Goal: Book appointment/travel/reservation

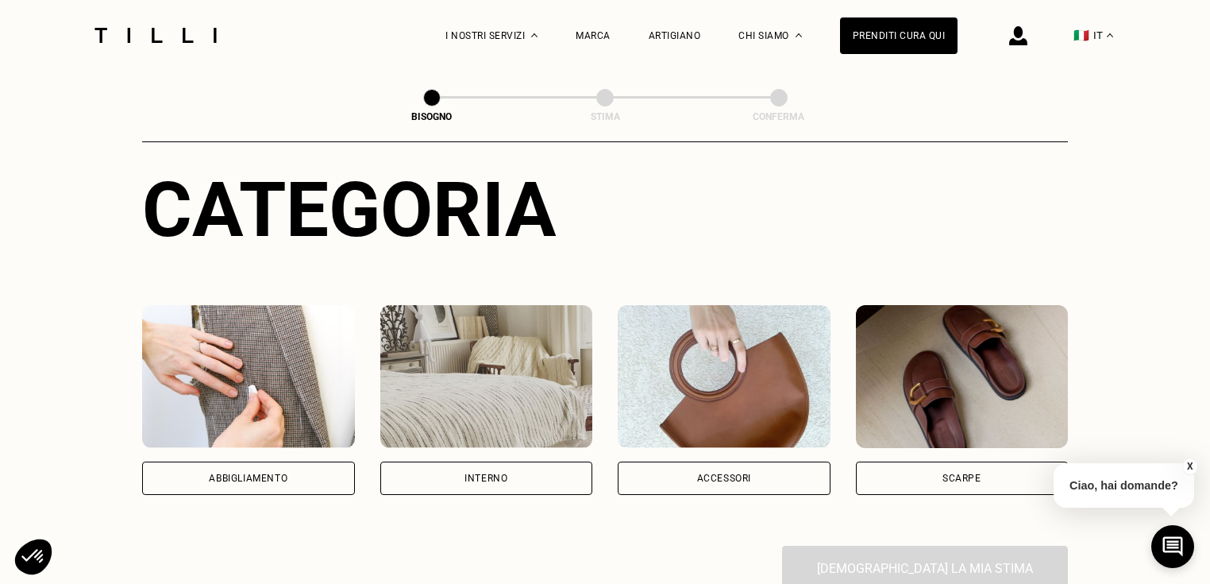
scroll to position [254, 0]
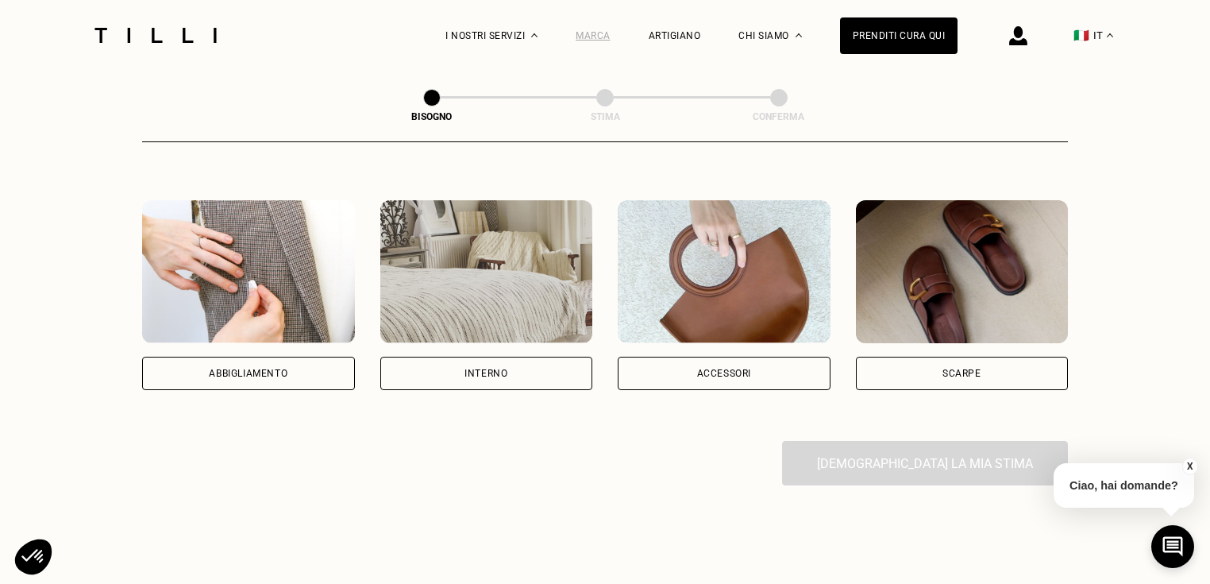
click at [609, 32] on div "Marca" at bounding box center [593, 35] width 35 height 11
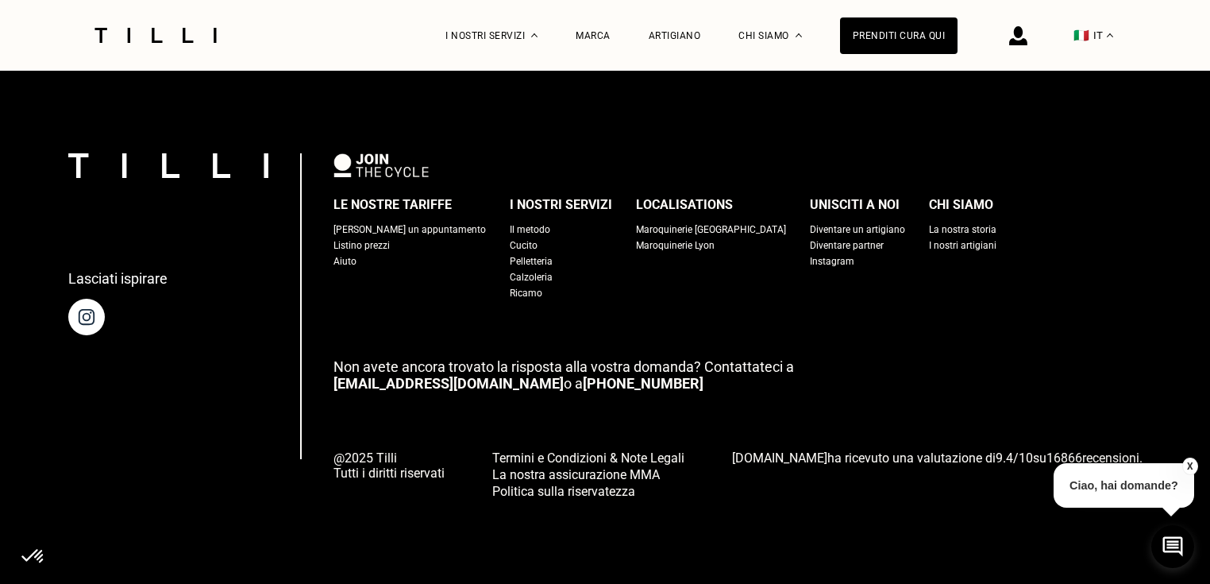
scroll to position [6760, 0]
click at [430, 222] on div "[PERSON_NAME] un appuntamento" at bounding box center [409, 229] width 152 height 16
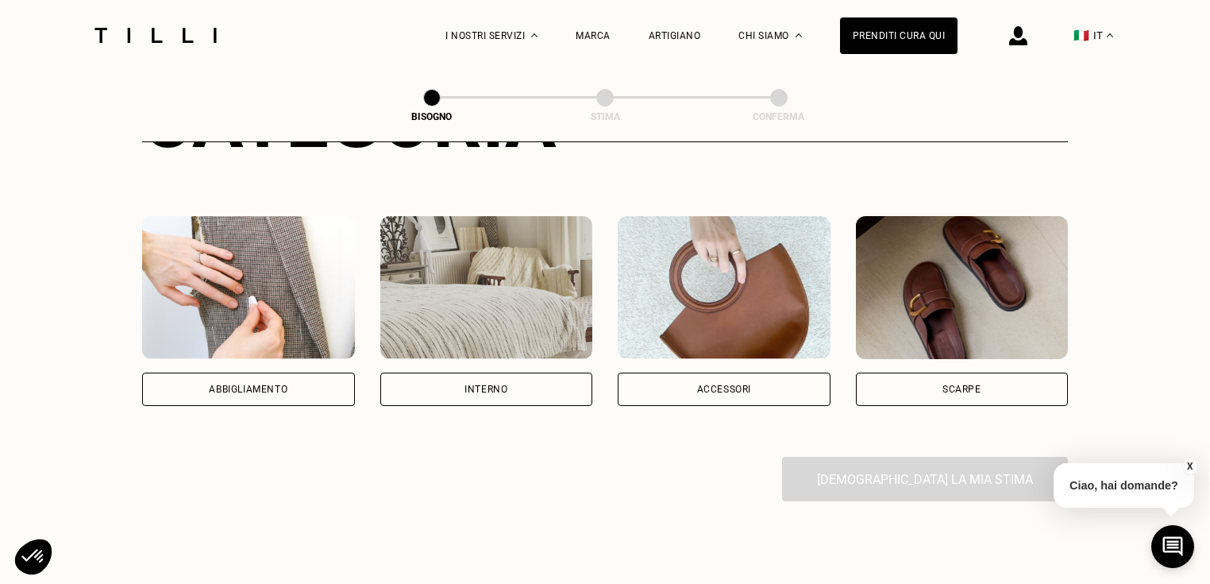
scroll to position [254, 0]
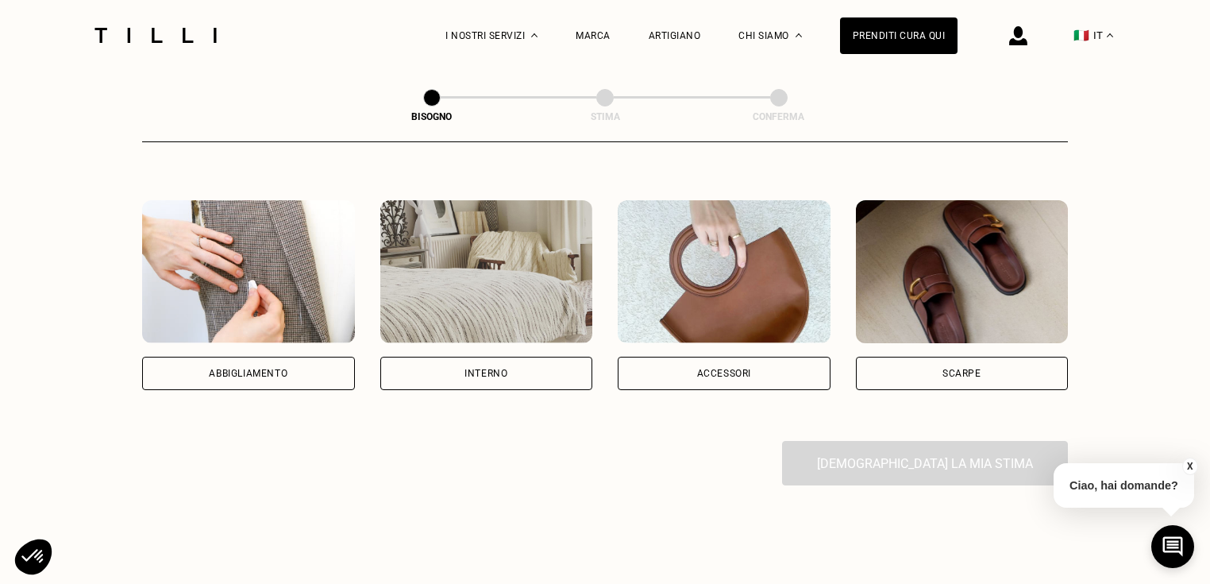
click at [748, 364] on div "Accessori" at bounding box center [724, 372] width 213 height 33
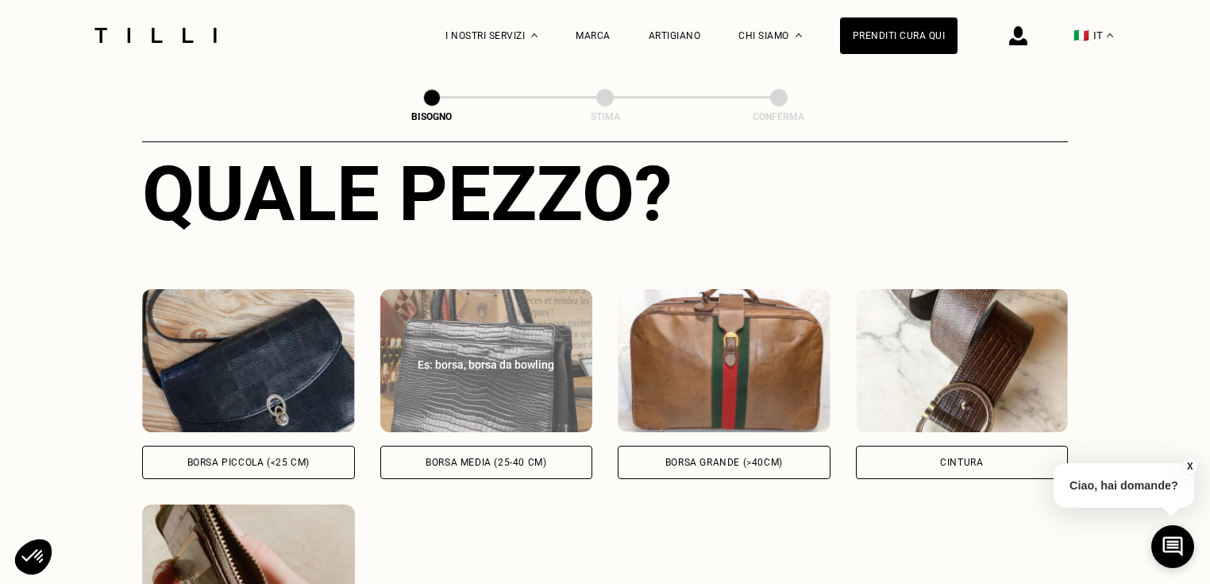
scroll to position [705, 0]
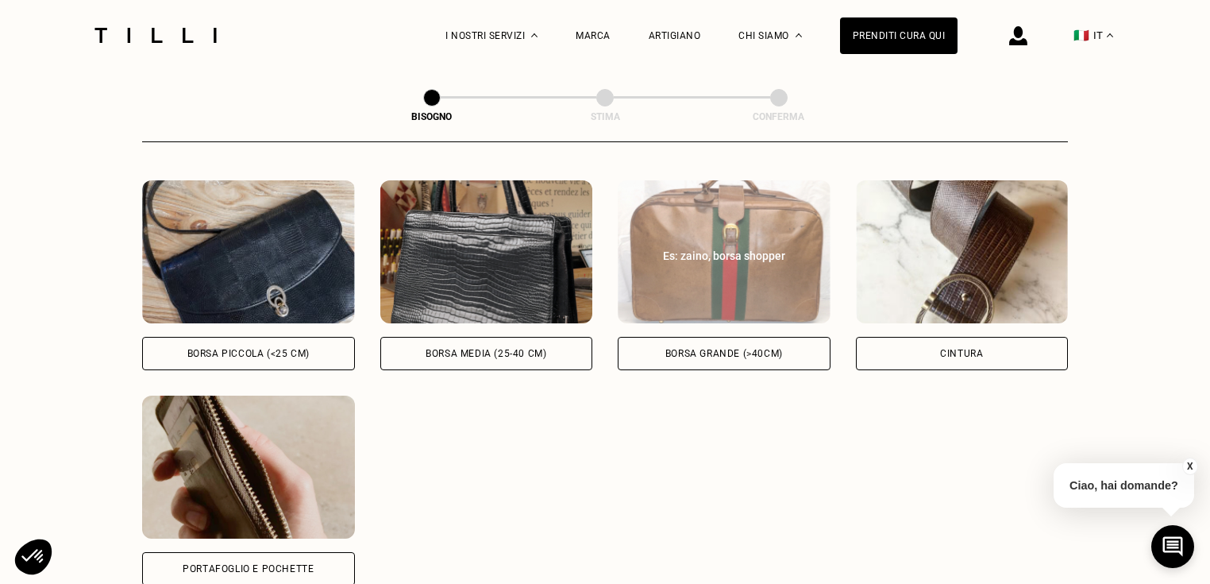
click at [724, 282] on img at bounding box center [724, 251] width 213 height 143
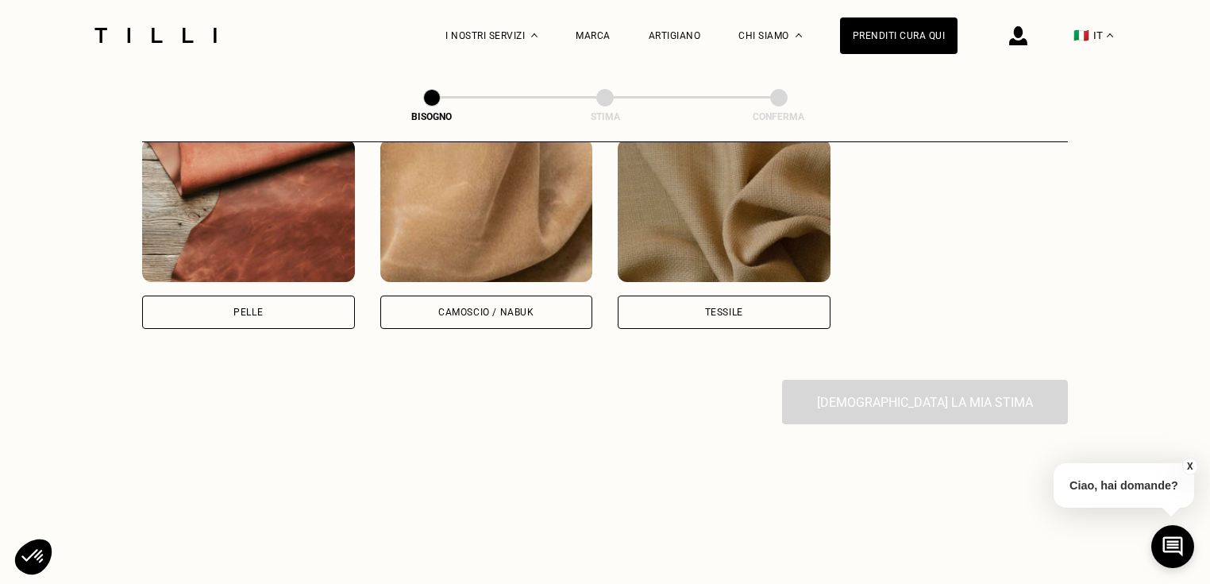
scroll to position [1419, 0]
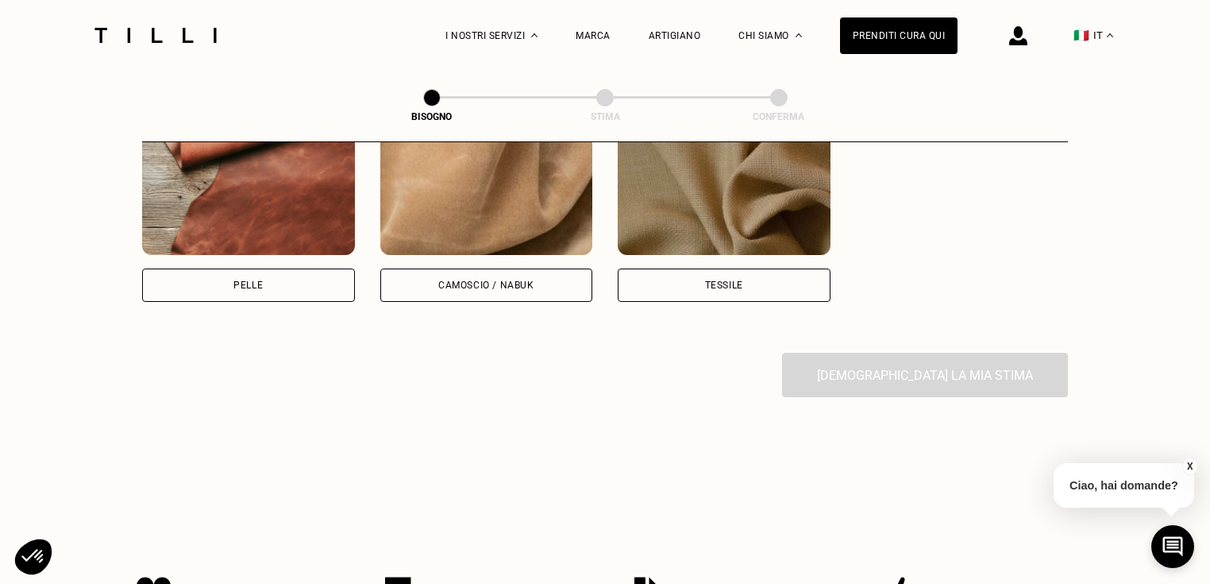
click at [256, 210] on img at bounding box center [248, 183] width 213 height 143
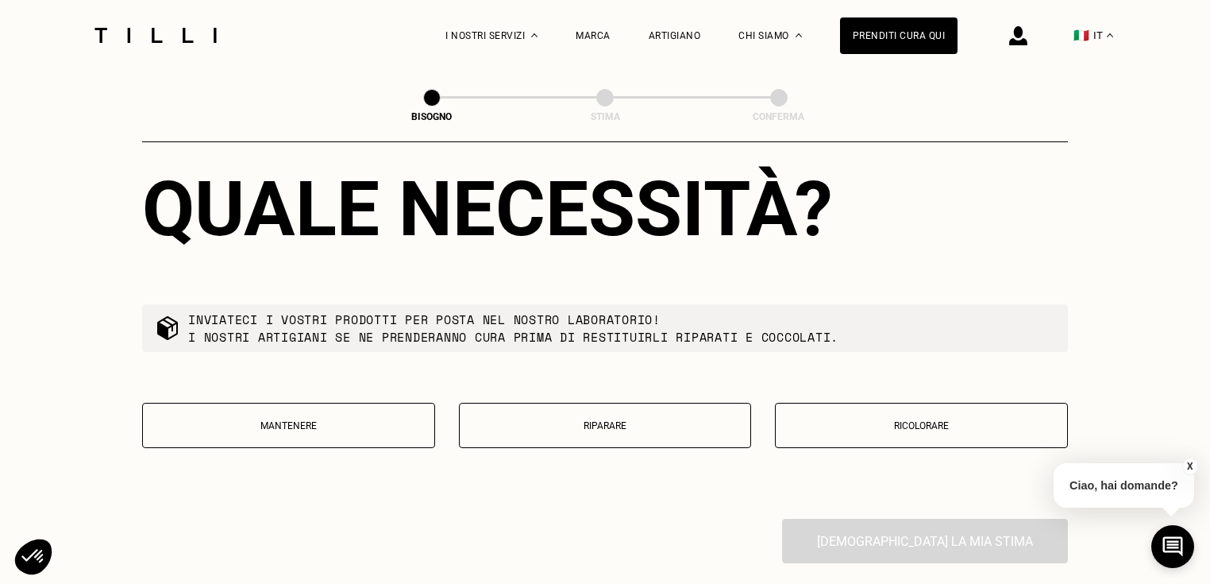
scroll to position [1662, 0]
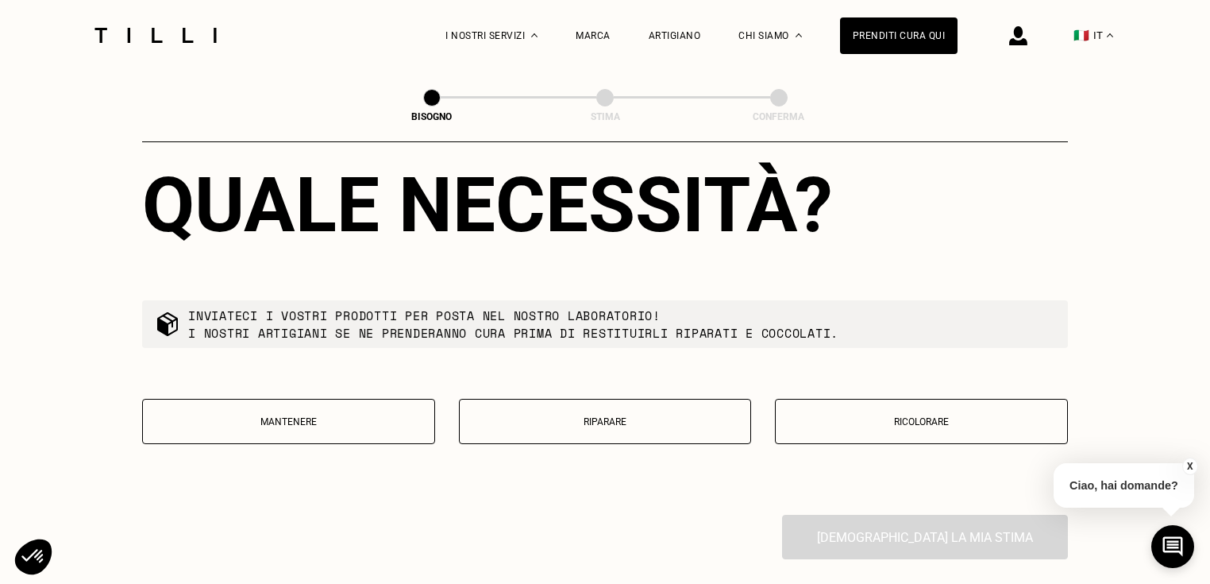
click at [639, 427] on p "Riparare" at bounding box center [605, 421] width 275 height 11
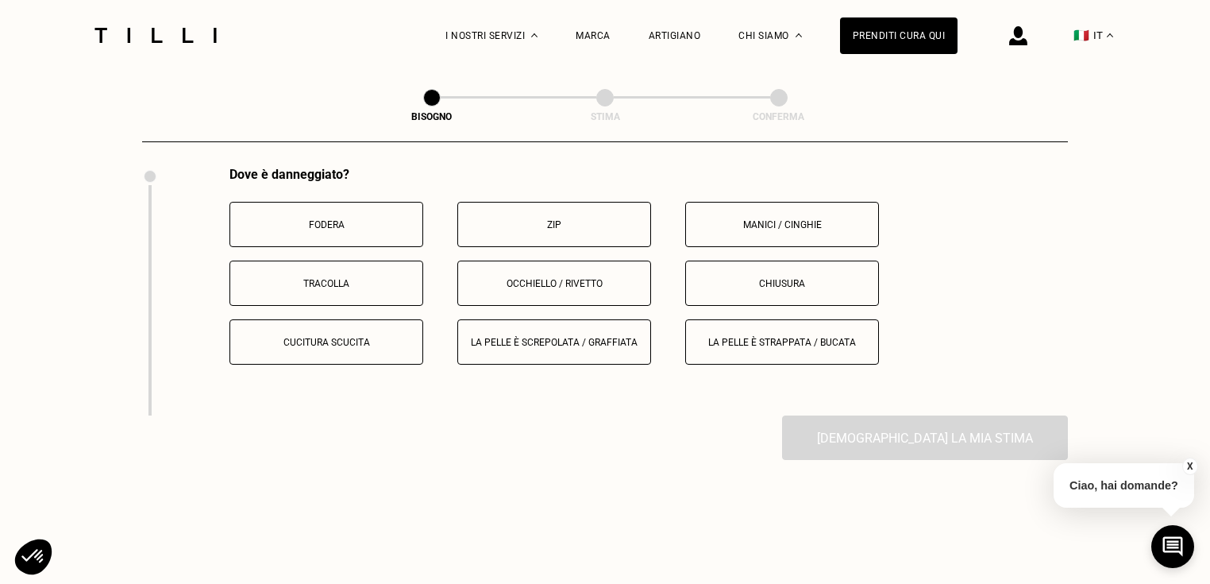
scroll to position [1987, 0]
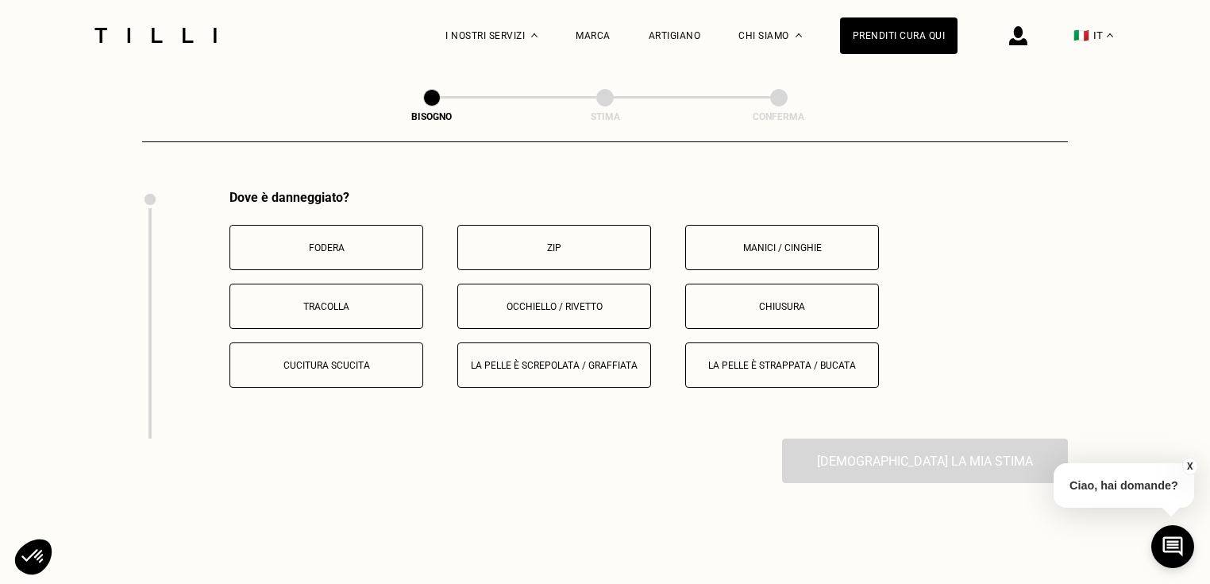
click at [761, 371] on p "La pelle è strappata / bucata" at bounding box center [782, 365] width 176 height 11
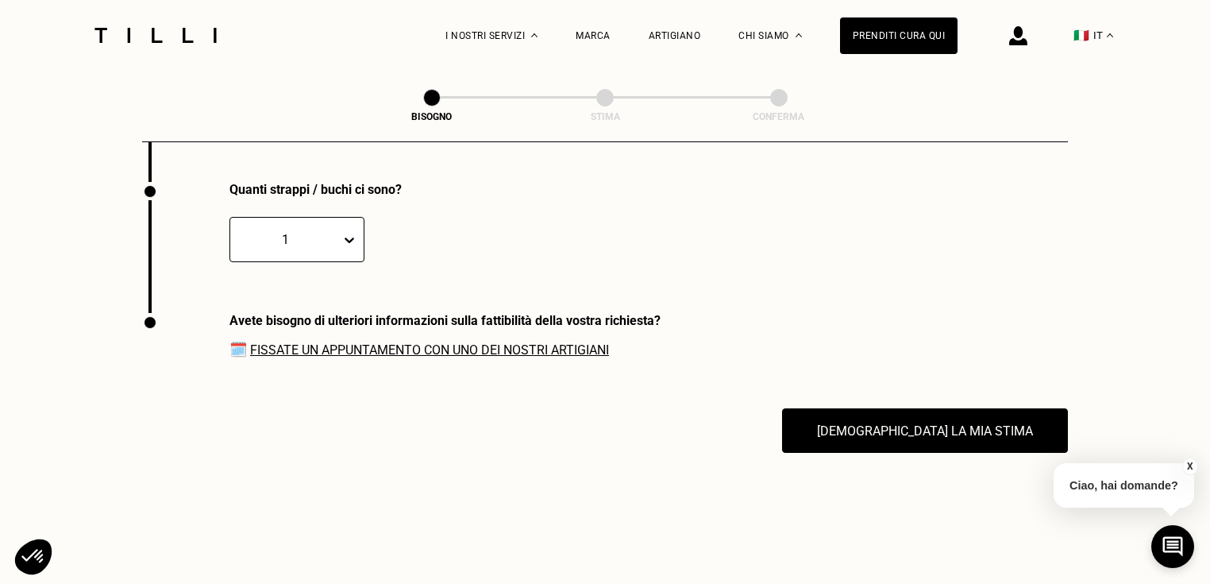
scroll to position [2255, 0]
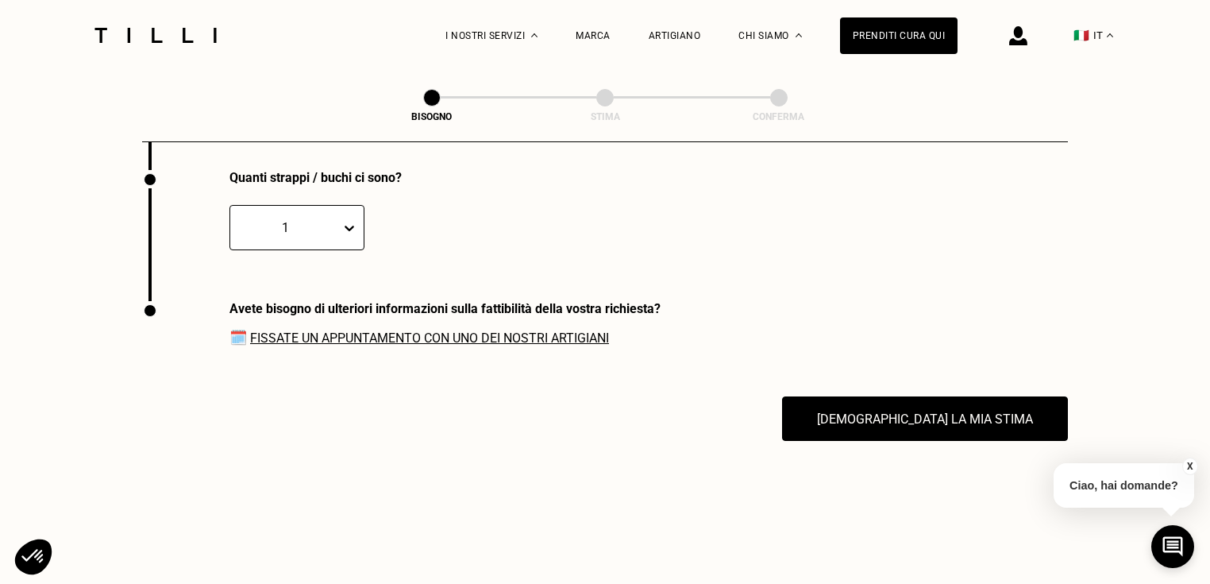
click at [518, 345] on link "Fissate un appuntamento con uno dei nostri artigiani" at bounding box center [429, 337] width 359 height 15
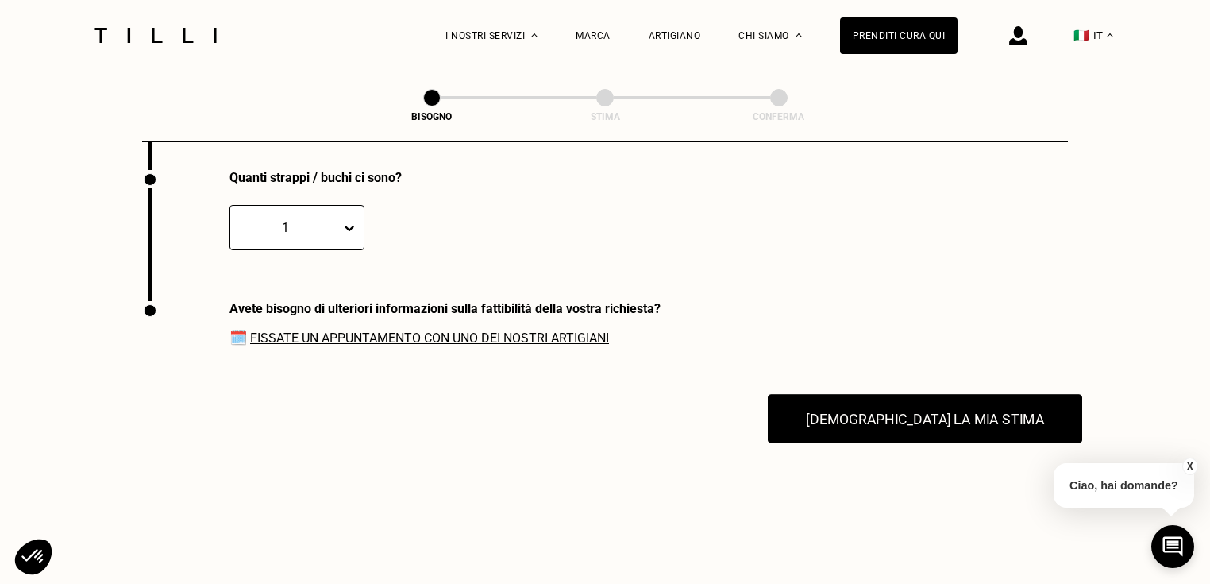
click at [901, 425] on button "[DEMOGRAPHIC_DATA] la mia stima" at bounding box center [925, 418] width 314 height 49
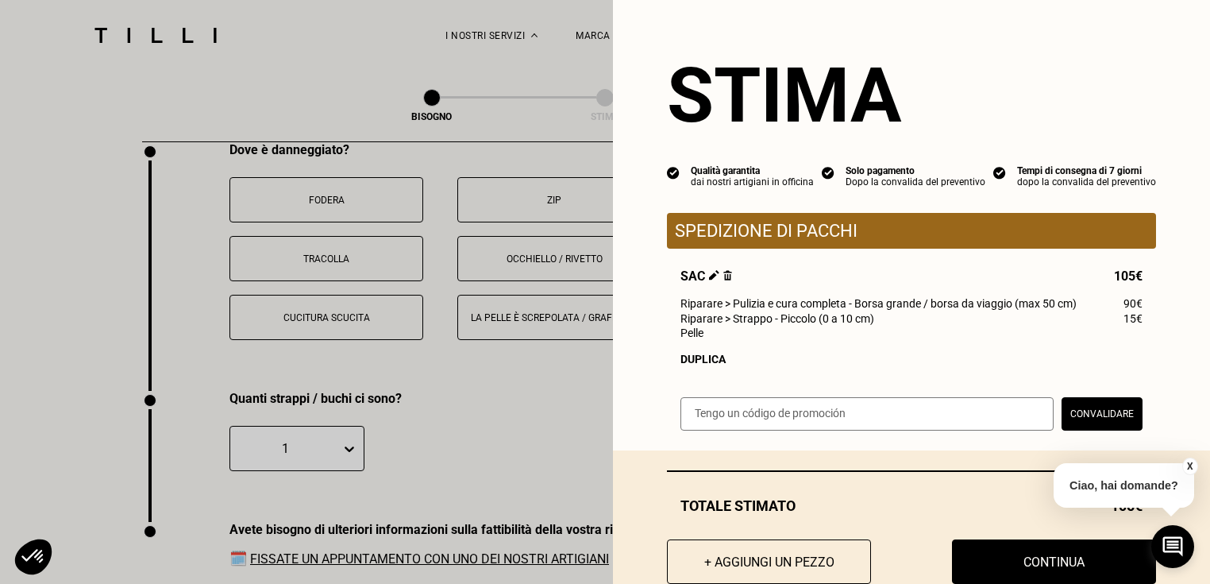
scroll to position [1811, 0]
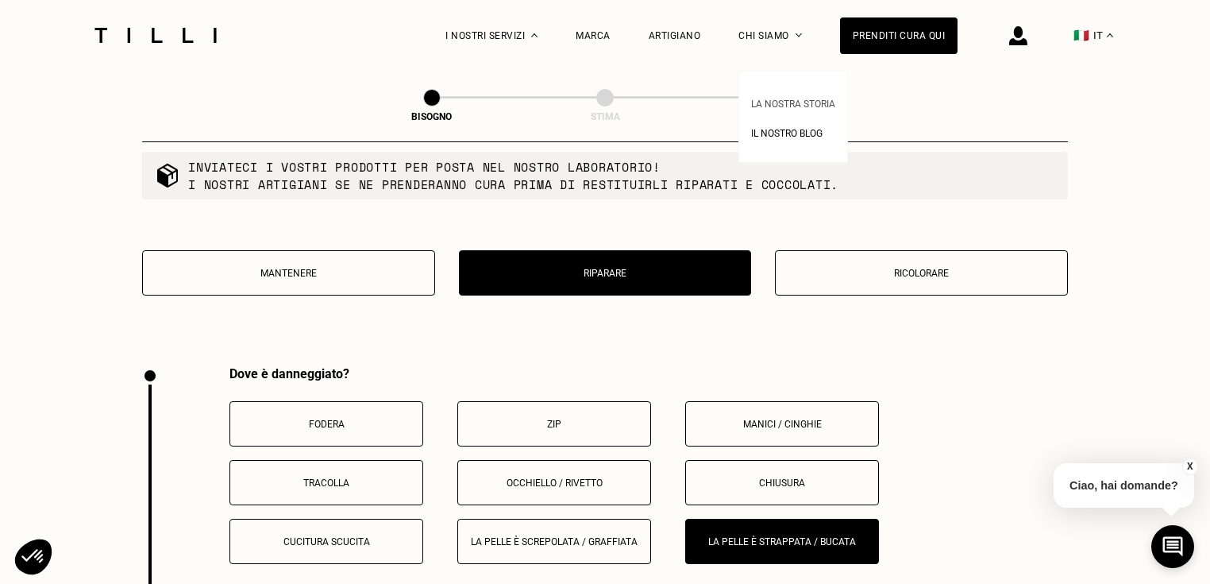
click at [784, 102] on span "La nostra storia" at bounding box center [793, 103] width 84 height 11
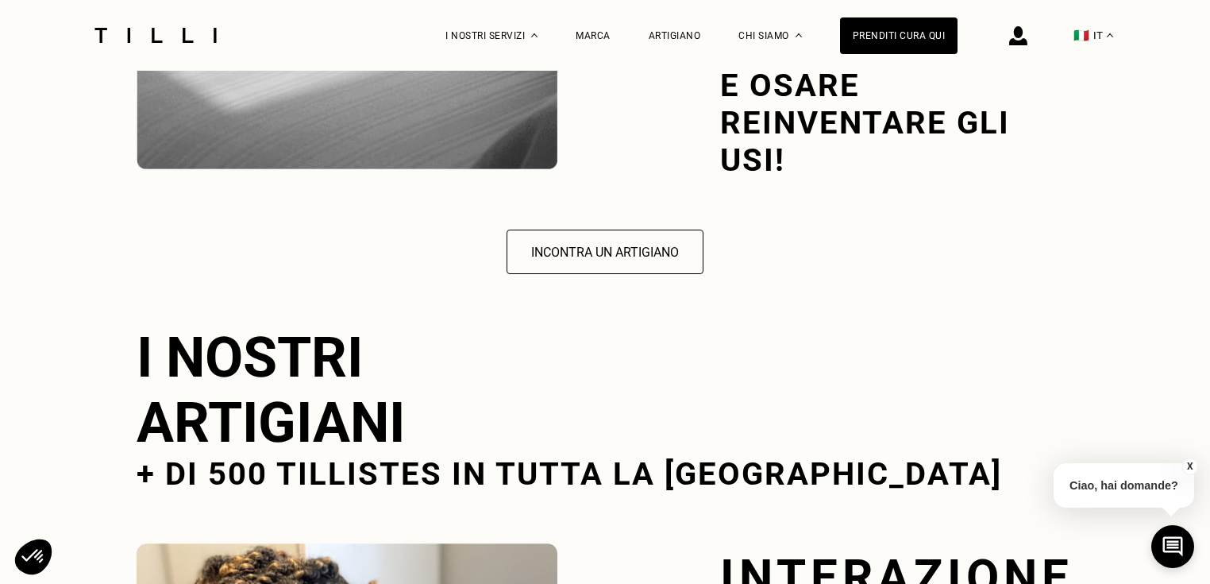
scroll to position [2413, 0]
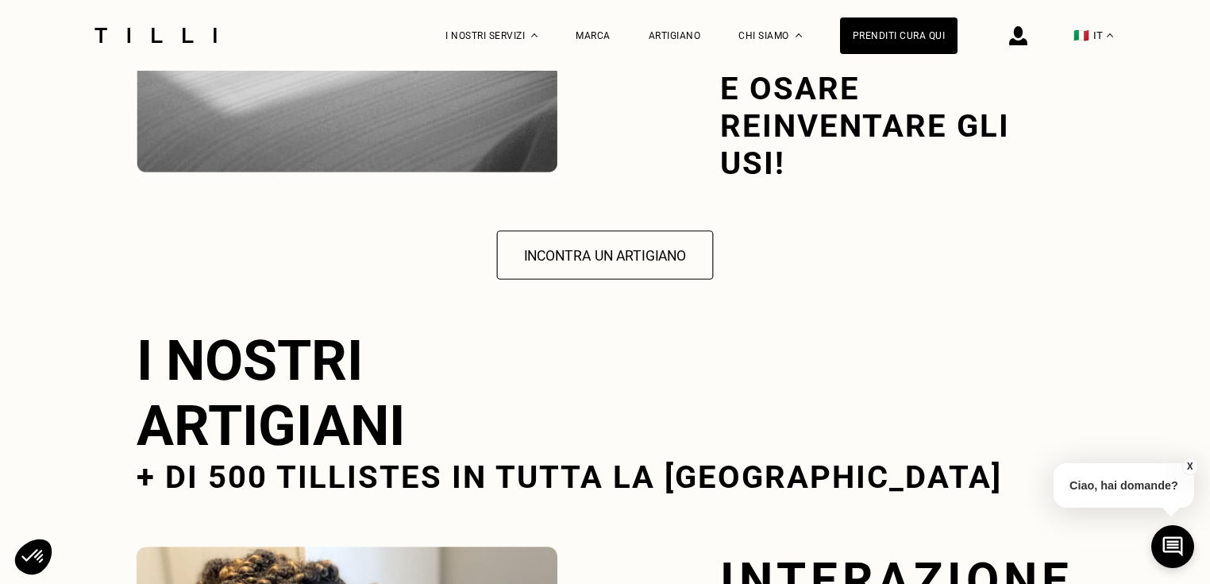
click at [572, 245] on button "Incontra un artigiano" at bounding box center [605, 255] width 217 height 49
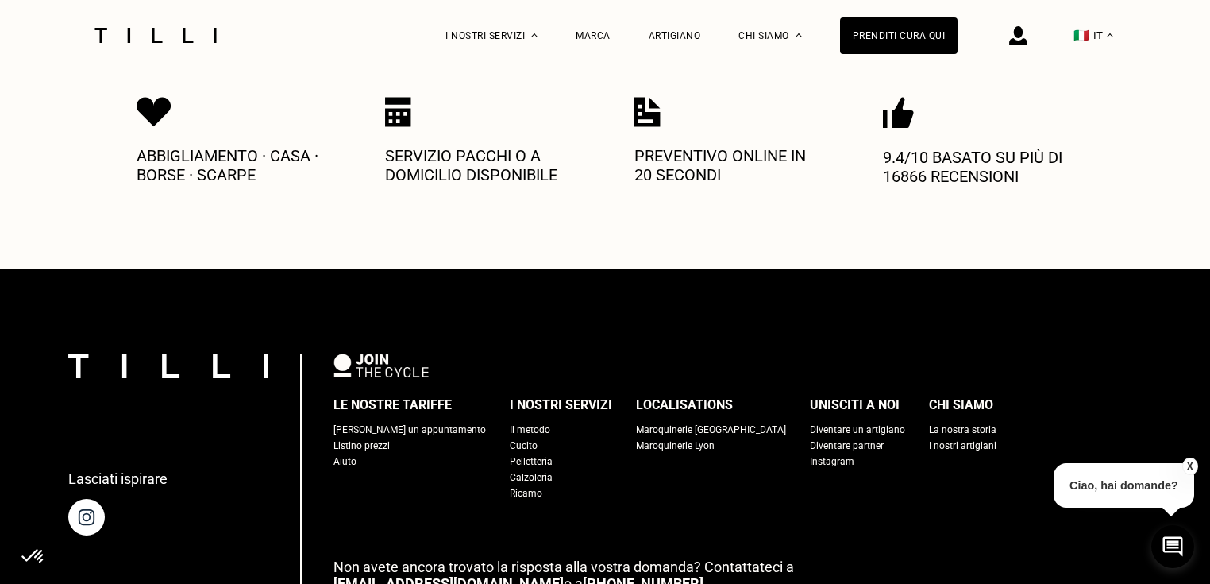
scroll to position [762, 0]
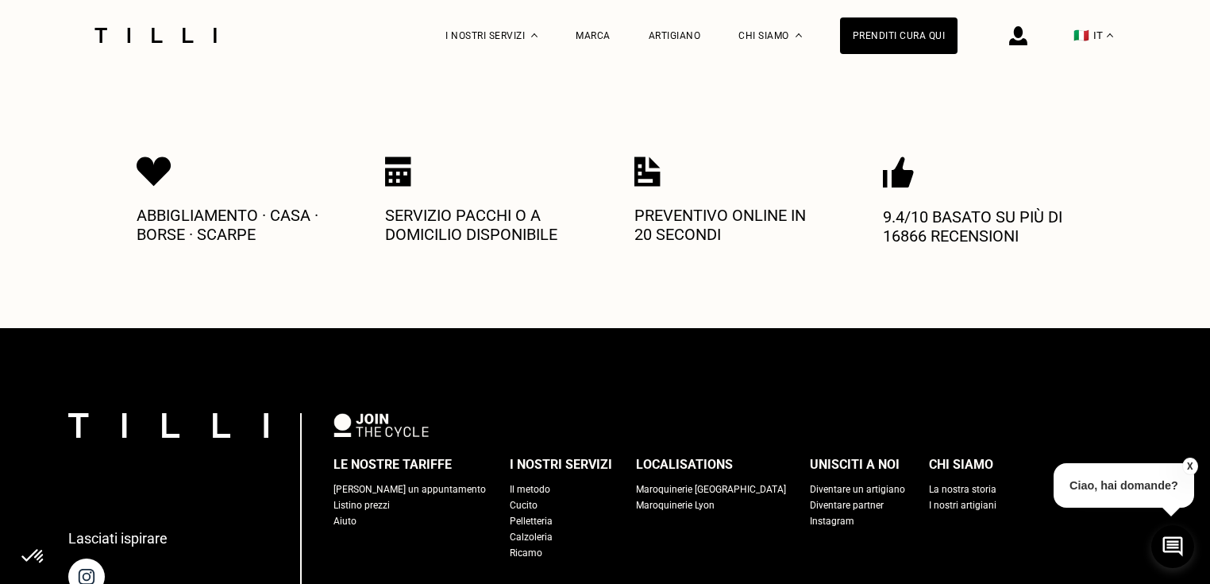
click at [1085, 482] on p "Ciao, hai domande?" at bounding box center [1123, 485] width 141 height 44
